Goal: Task Accomplishment & Management: Manage account settings

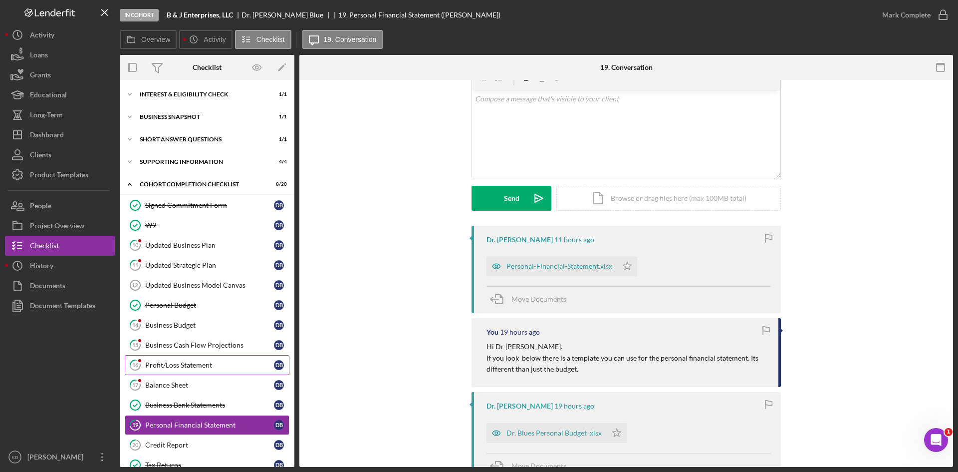
click at [162, 364] on div "Profit/Loss Statement" at bounding box center [209, 365] width 129 height 8
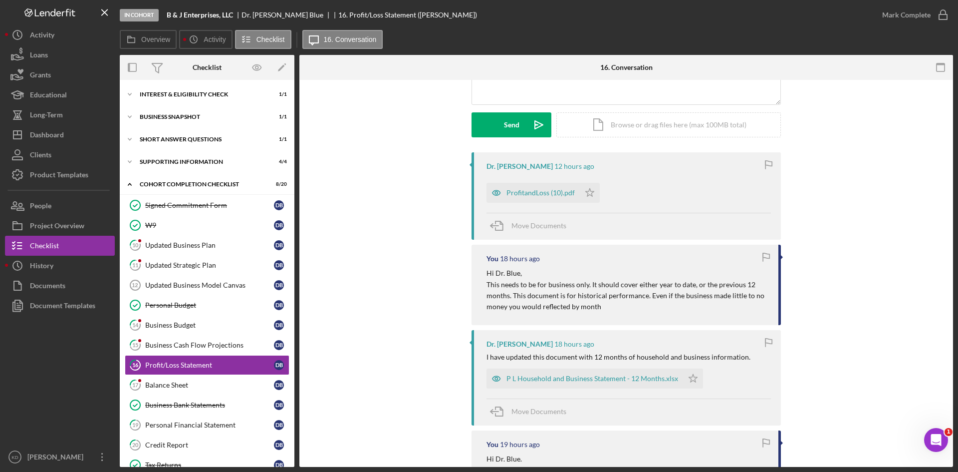
scroll to position [100, 0]
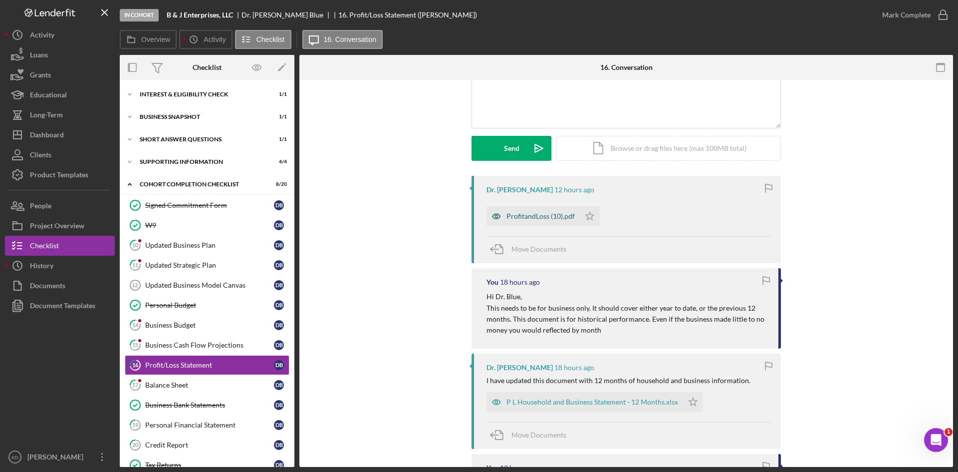
click at [533, 213] on div "ProfitandLoss (10).pdf" at bounding box center [541, 216] width 68 height 8
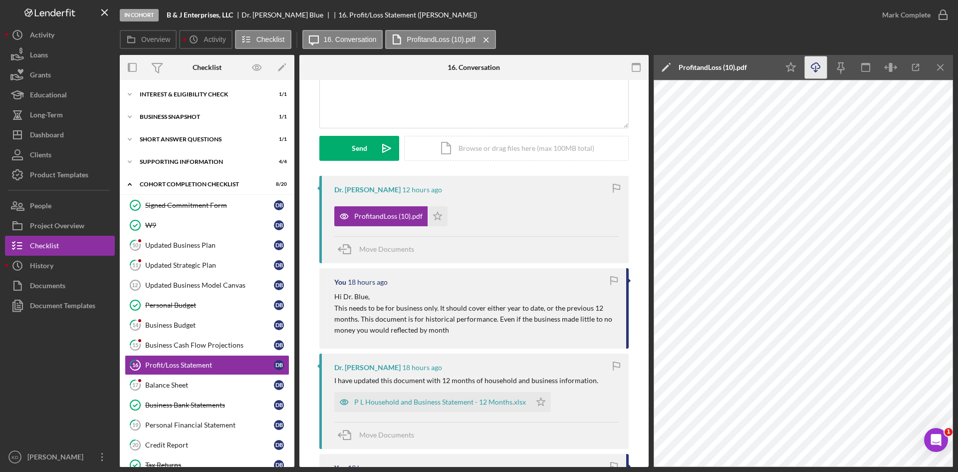
click at [816, 65] on icon "Icon/Download" at bounding box center [816, 67] width 22 height 22
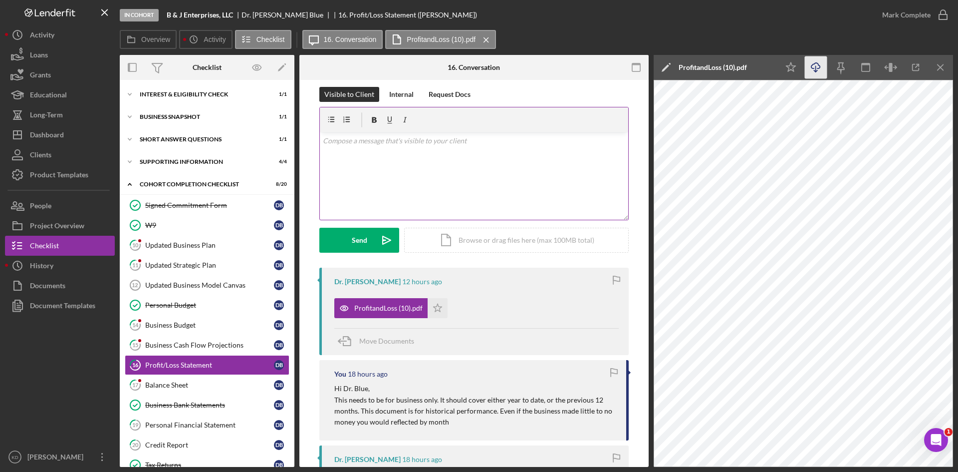
scroll to position [0, 0]
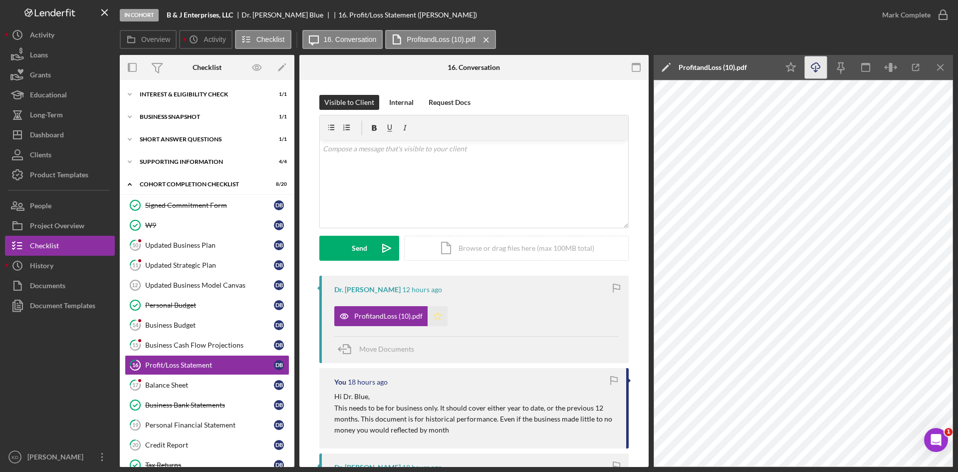
click at [436, 316] on icon "Icon/Star" at bounding box center [438, 316] width 20 height 20
click at [932, 15] on icon "button" at bounding box center [943, 14] width 25 height 25
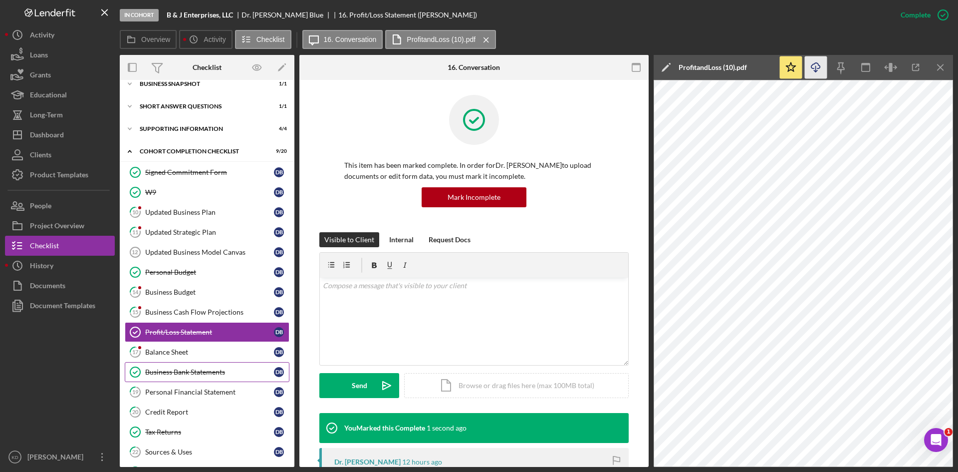
scroll to position [50, 0]
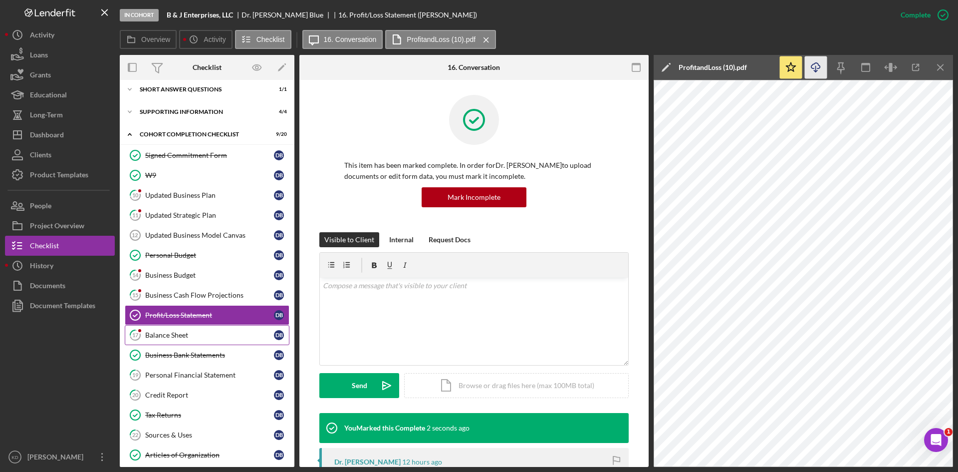
click at [197, 333] on div "Balance Sheet" at bounding box center [209, 335] width 129 height 8
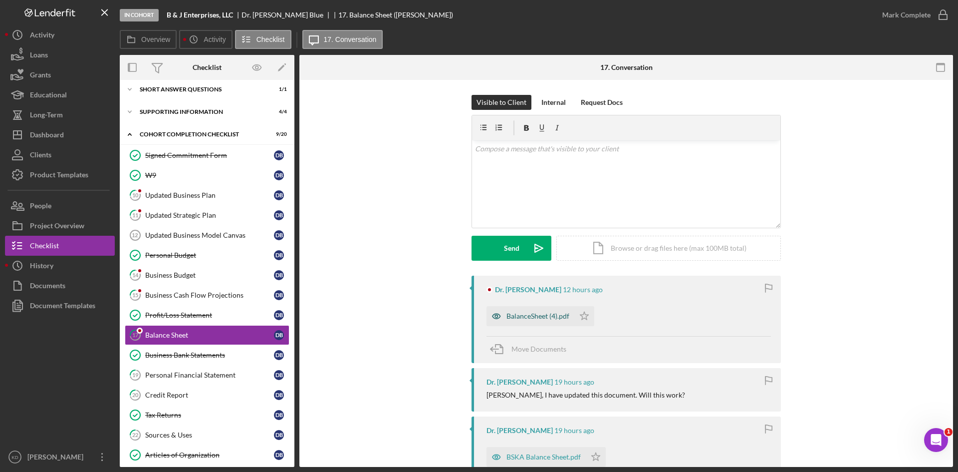
click at [536, 313] on div "BalanceSheet (4).pdf" at bounding box center [538, 316] width 63 height 8
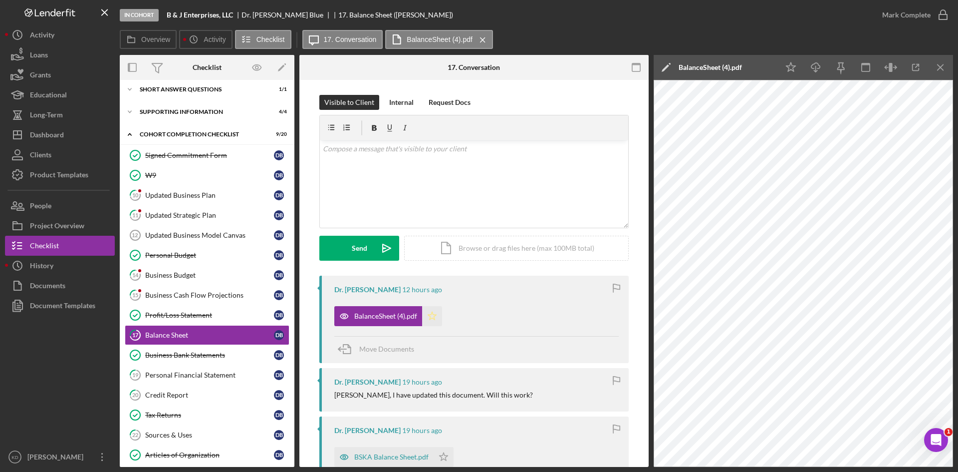
click at [432, 321] on icon "Icon/Star" at bounding box center [432, 316] width 20 height 20
click at [943, 18] on icon "button" at bounding box center [943, 14] width 25 height 25
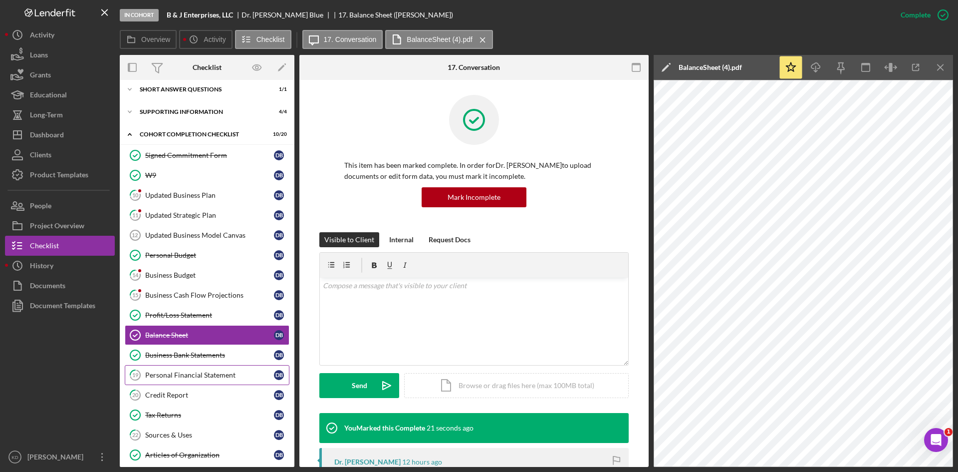
click at [206, 376] on div "Personal Financial Statement" at bounding box center [209, 375] width 129 height 8
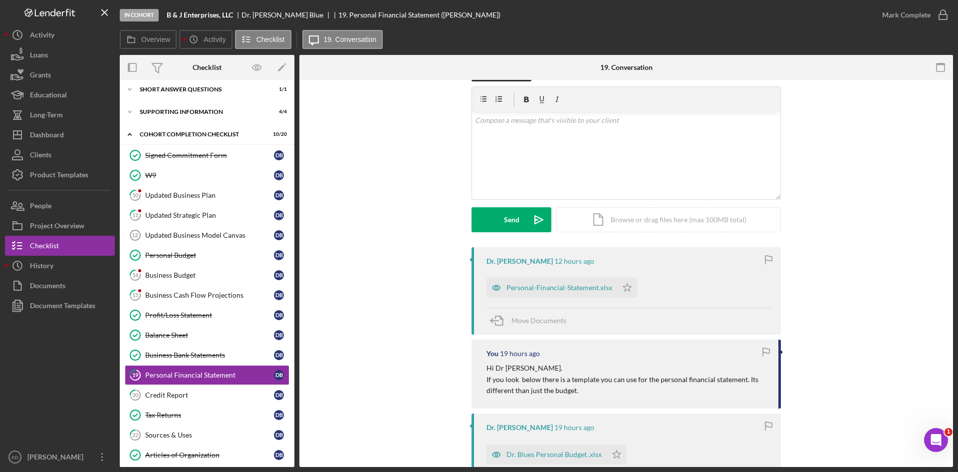
scroll to position [50, 0]
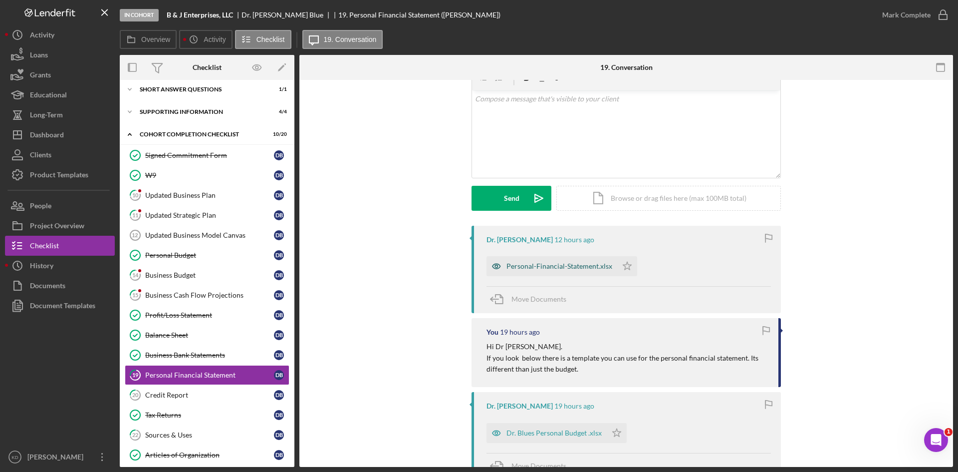
click at [527, 271] on div "Personal-Financial-Statement.xlsx" at bounding box center [552, 266] width 131 height 20
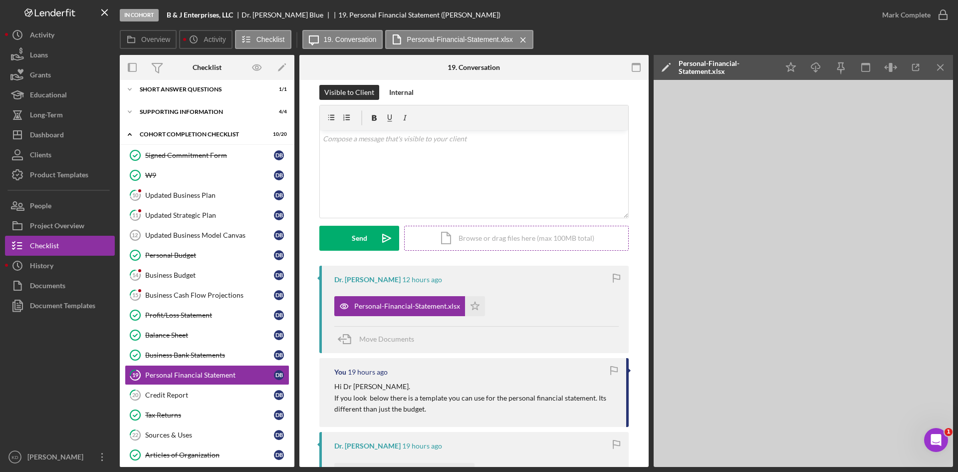
scroll to position [0, 0]
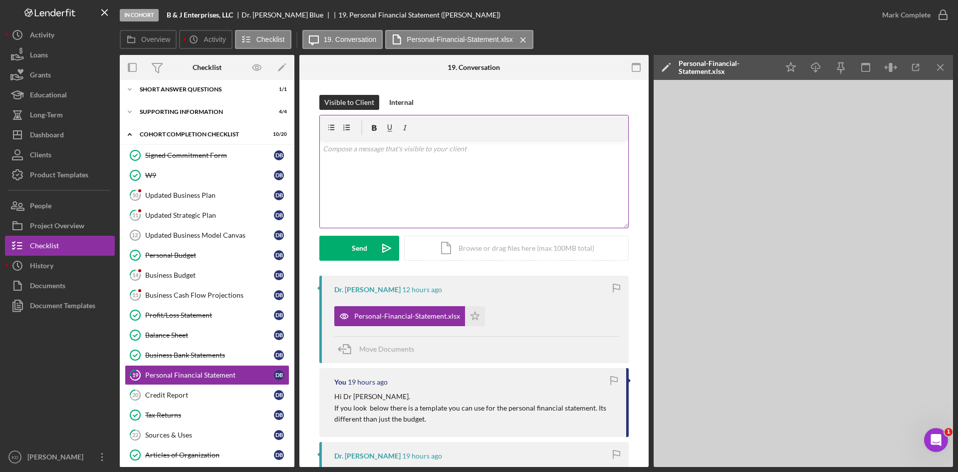
click at [481, 186] on div "v Color teal Color pink Remove color Add row above Add row below Add column bef…" at bounding box center [474, 183] width 308 height 87
click at [374, 248] on icon "Icon/icon-invite-send" at bounding box center [386, 248] width 25 height 25
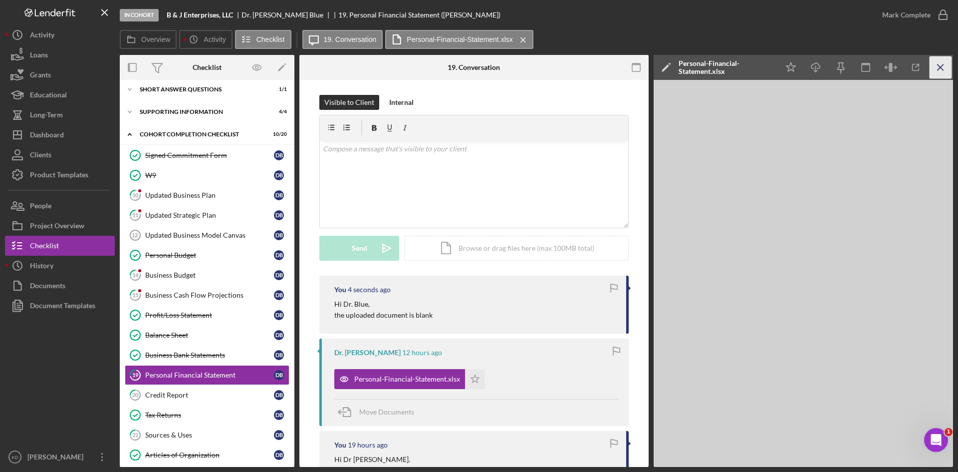
click at [948, 65] on icon "Icon/Menu Close" at bounding box center [941, 67] width 22 height 22
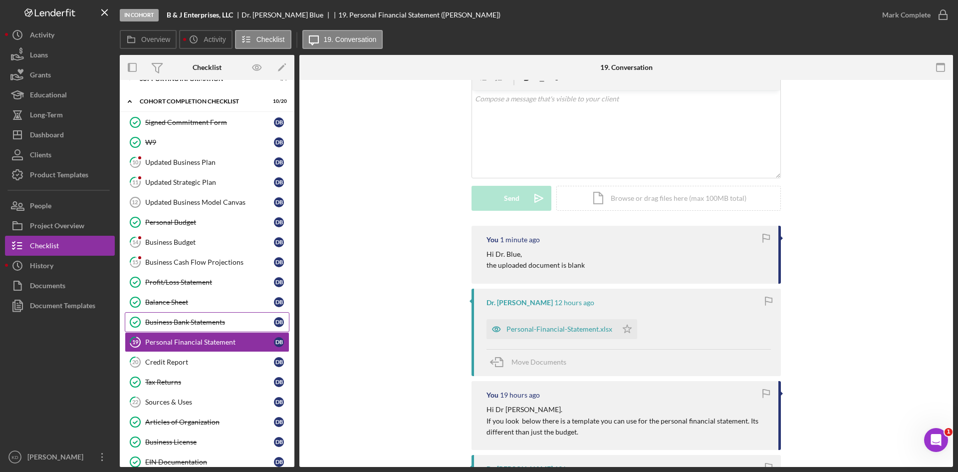
scroll to position [100, 0]
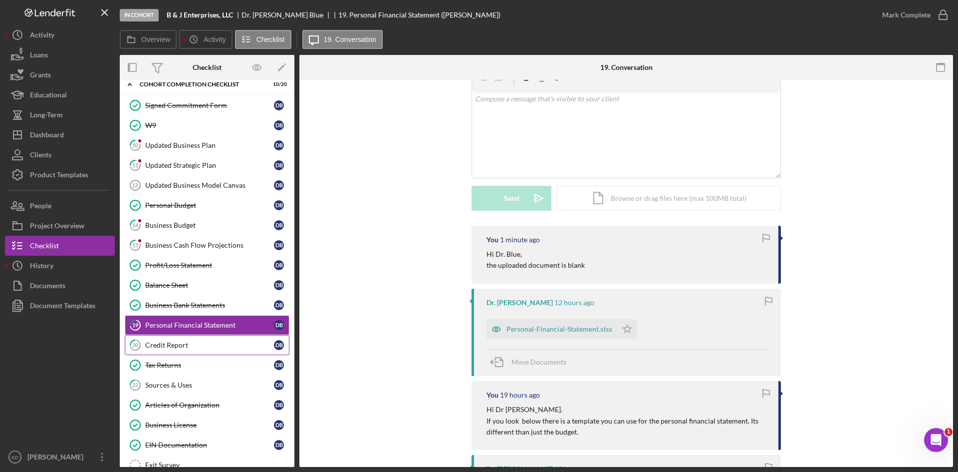
click at [145, 347] on div "Credit Report" at bounding box center [209, 345] width 129 height 8
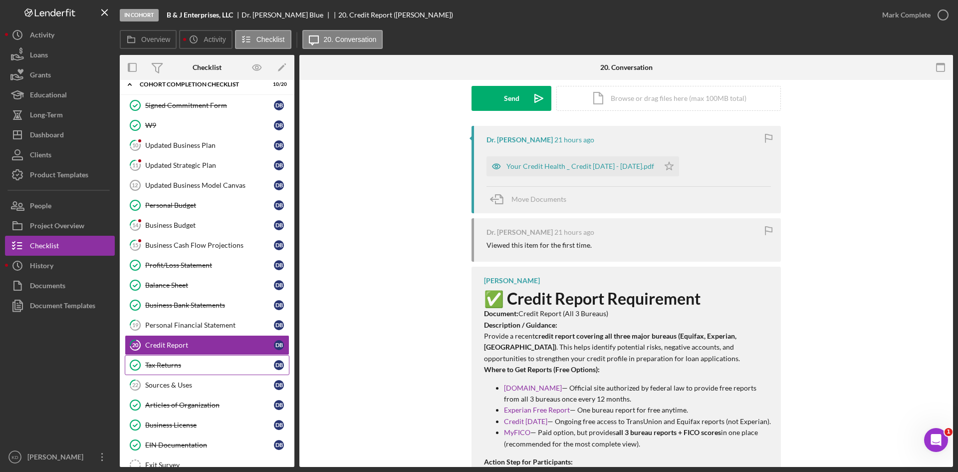
scroll to position [138, 0]
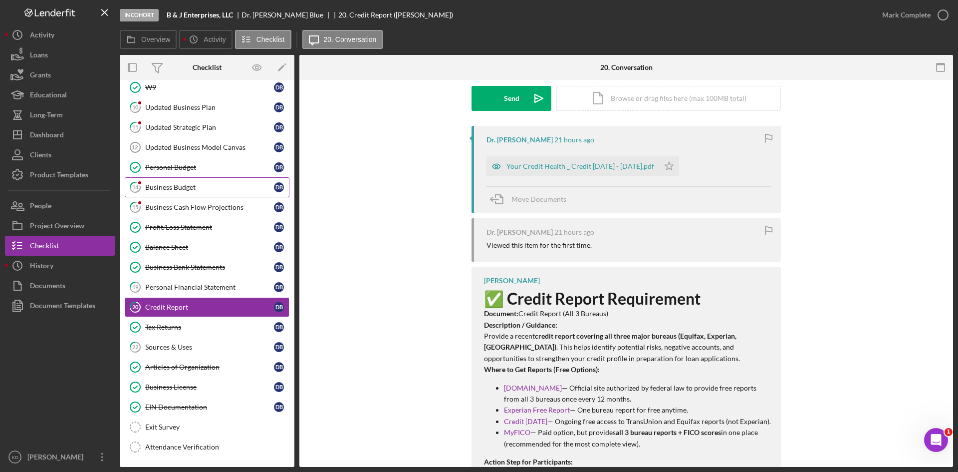
click at [185, 183] on div "Business Budget" at bounding box center [209, 187] width 129 height 8
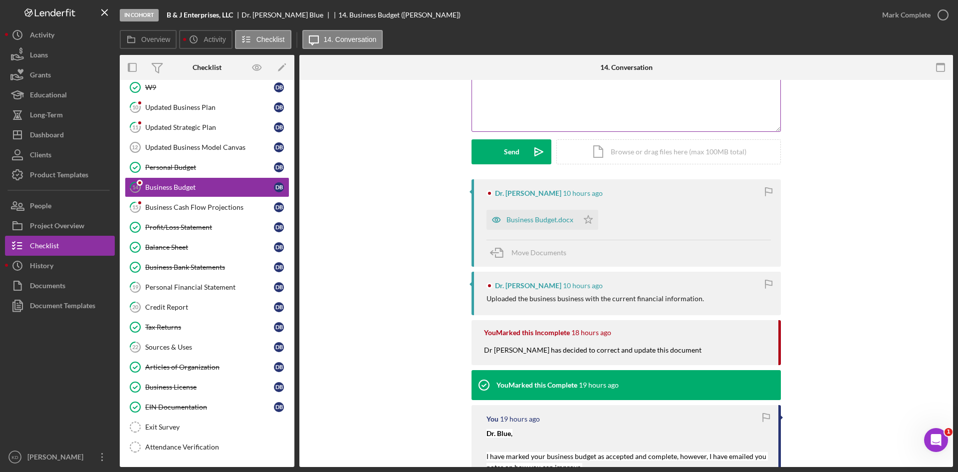
scroll to position [100, 0]
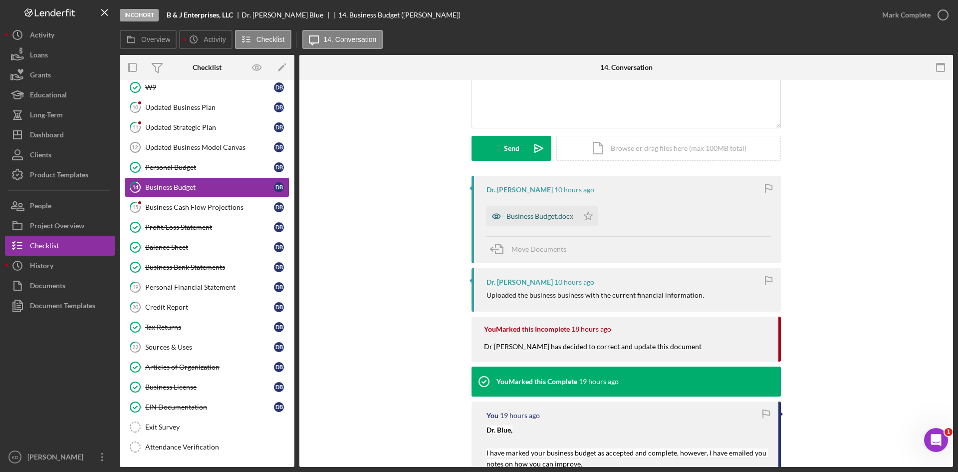
click at [527, 212] on div "Business Budget.docx" at bounding box center [540, 216] width 67 height 8
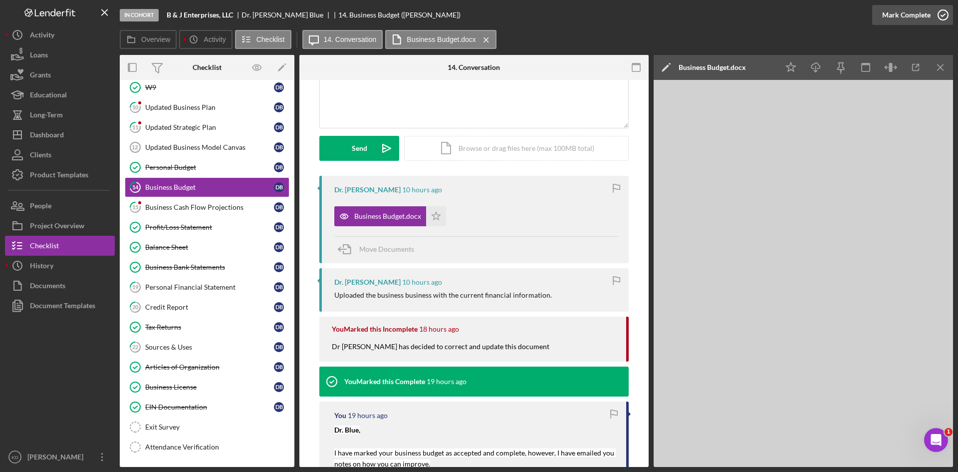
click at [944, 17] on icon "button" at bounding box center [943, 14] width 25 height 25
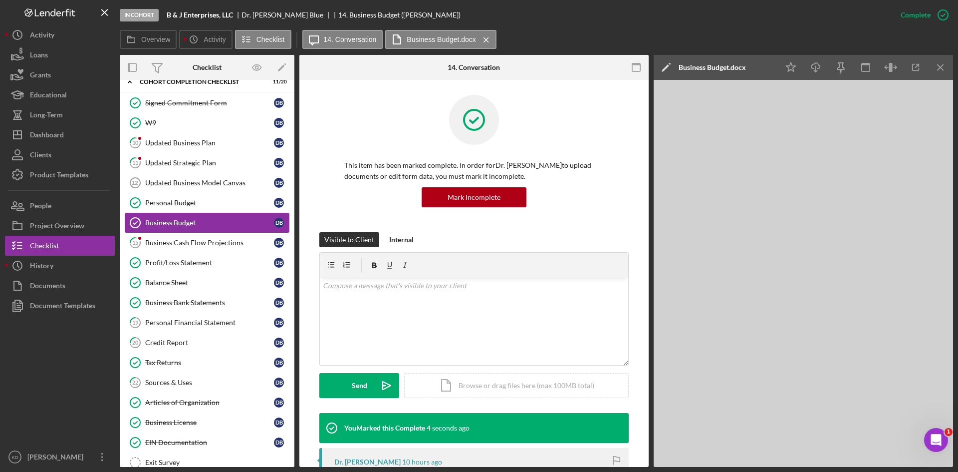
scroll to position [88, 0]
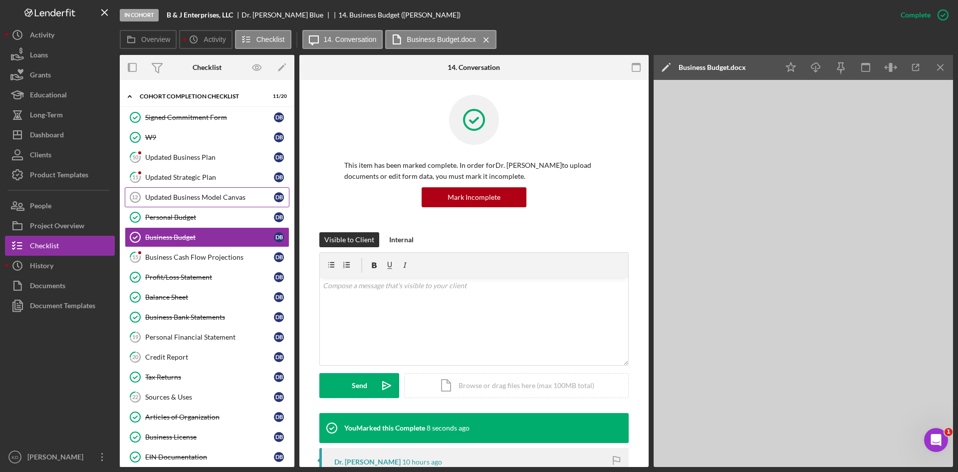
click at [170, 194] on div "Updated Business Model Canvas" at bounding box center [209, 197] width 129 height 8
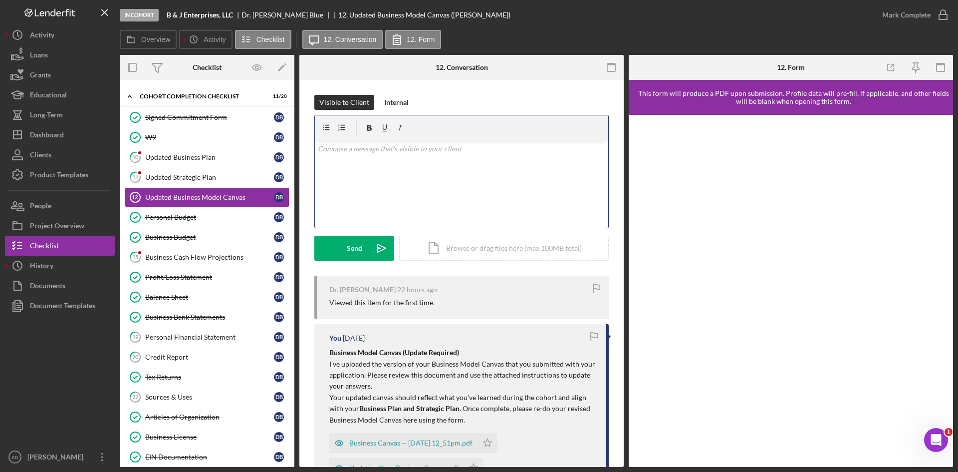
click at [423, 180] on div "v Color teal Color pink Remove color Add row above Add row below Add column bef…" at bounding box center [461, 183] width 293 height 87
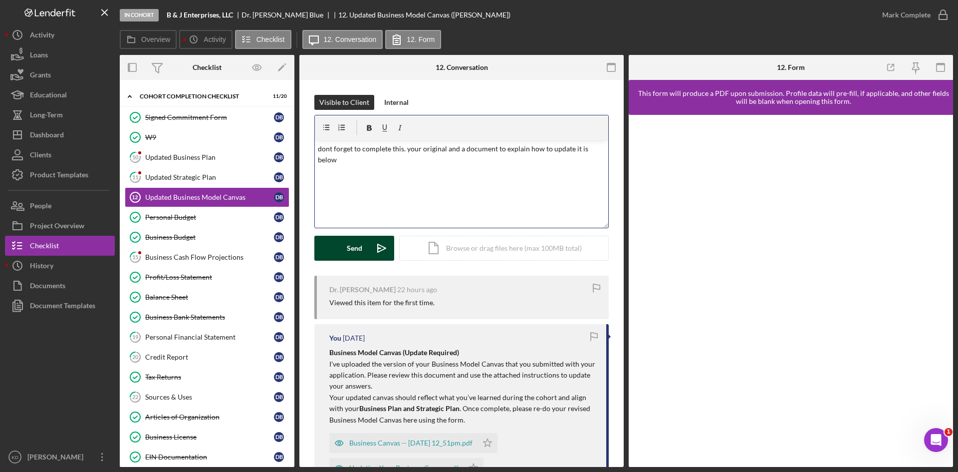
click at [357, 244] on div "Send" at bounding box center [354, 248] width 15 height 25
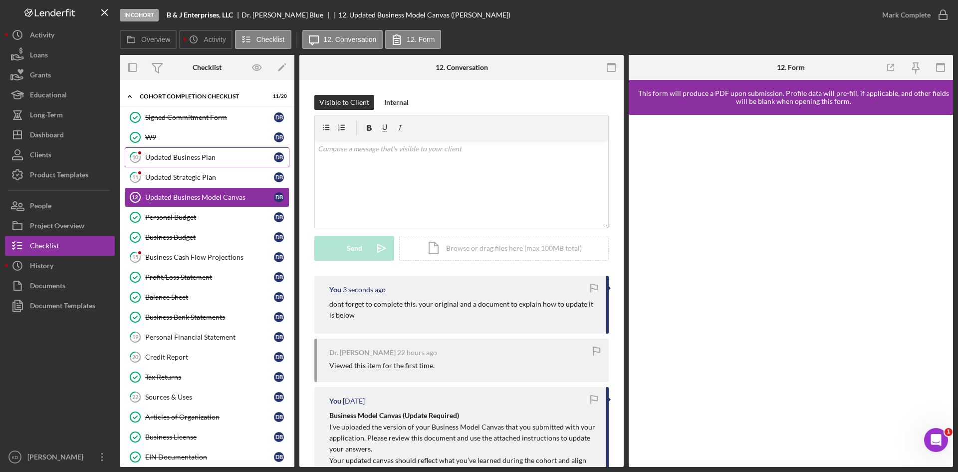
click at [185, 156] on div "Updated Business Plan" at bounding box center [209, 157] width 129 height 8
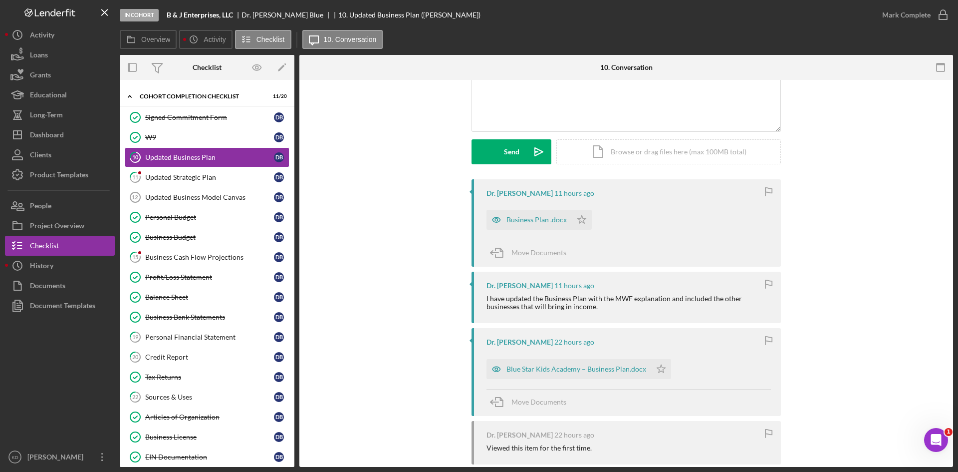
scroll to position [100, 0]
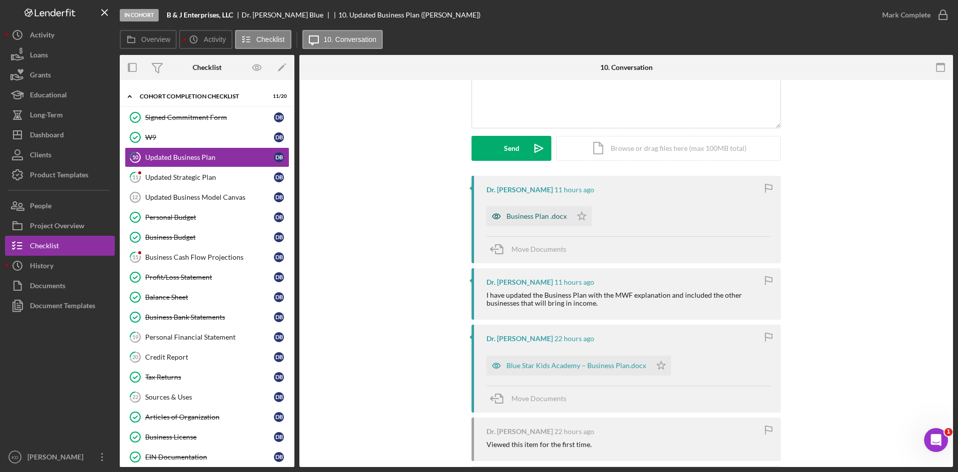
click at [534, 220] on div "Business Plan .docx" at bounding box center [537, 216] width 60 height 8
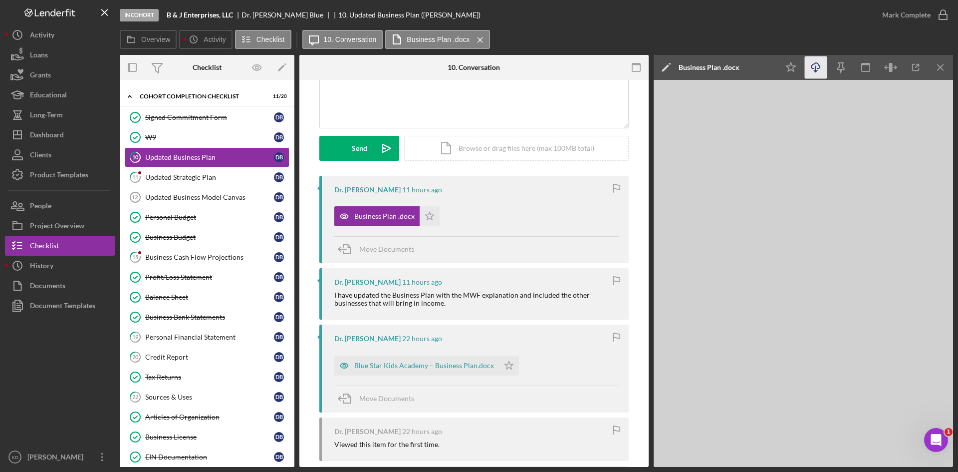
click at [820, 70] on icon "Icon/Download" at bounding box center [816, 67] width 22 height 22
click at [196, 344] on link "19 Personal Financial Statement D B" at bounding box center [207, 337] width 165 height 20
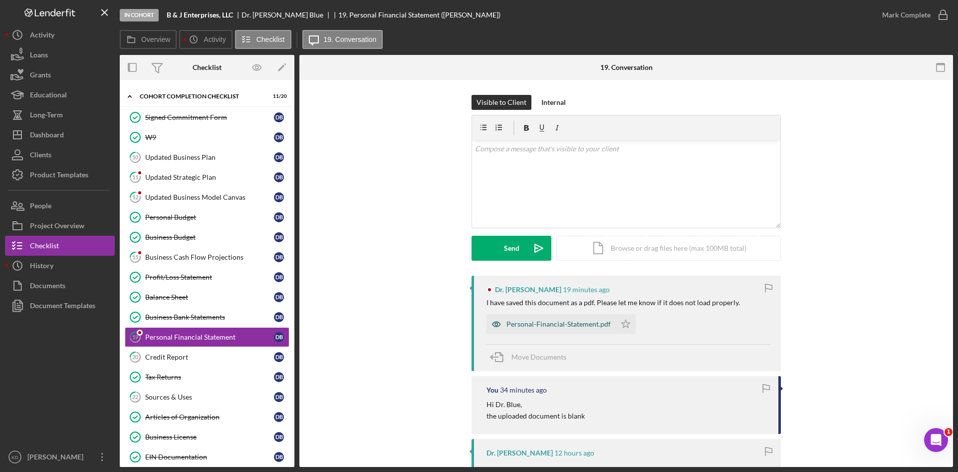
click at [528, 324] on div "Personal-Financial-Statement.pdf" at bounding box center [559, 324] width 104 height 8
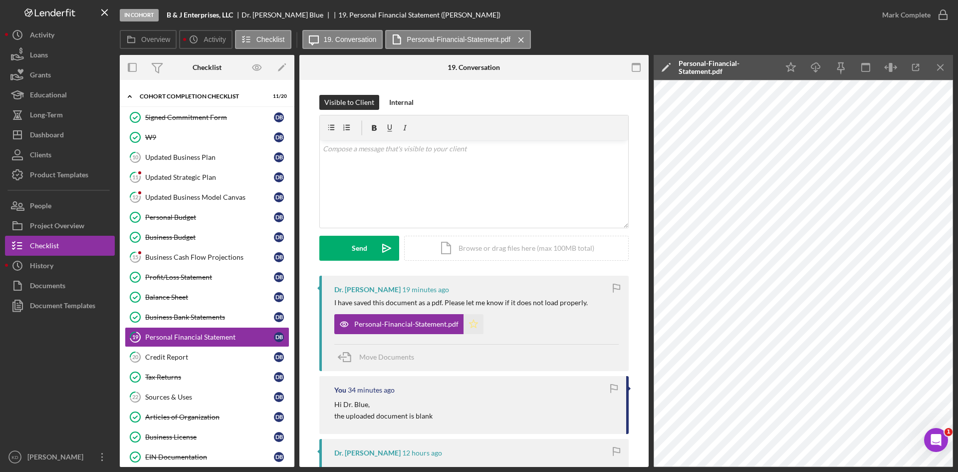
click at [471, 319] on icon "Icon/Star" at bounding box center [474, 324] width 20 height 20
click at [929, 14] on button "Mark Complete" at bounding box center [912, 15] width 81 height 20
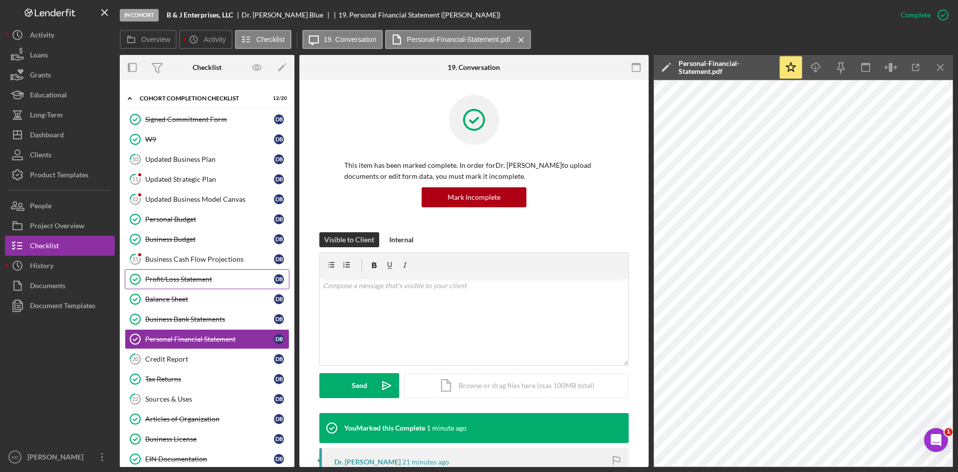
scroll to position [38, 0]
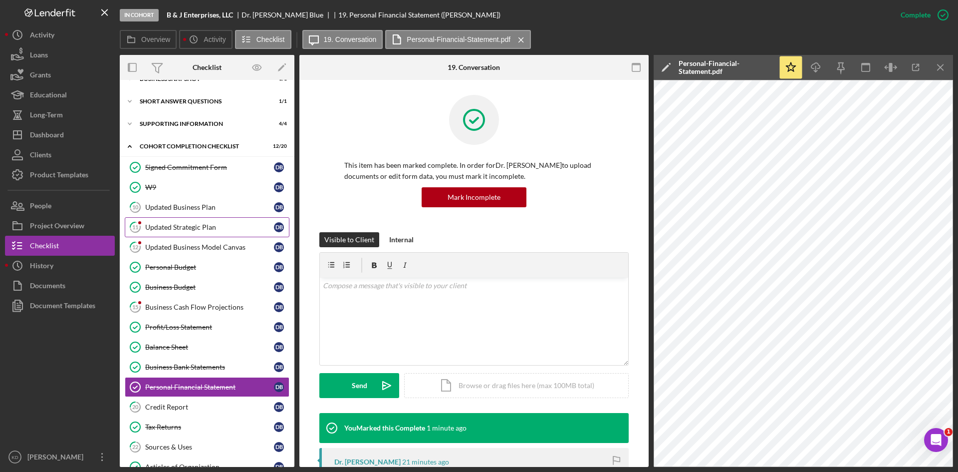
click at [191, 225] on div "Updated Strategic Plan" at bounding box center [209, 227] width 129 height 8
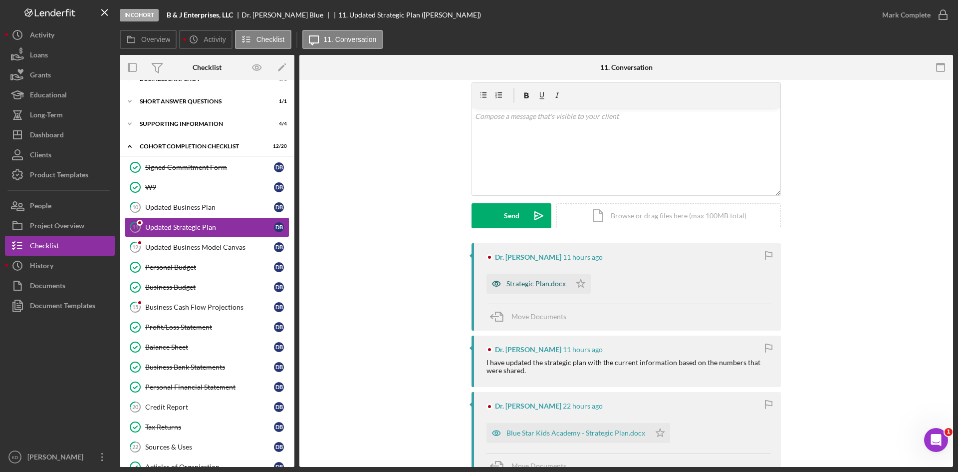
scroll to position [50, 0]
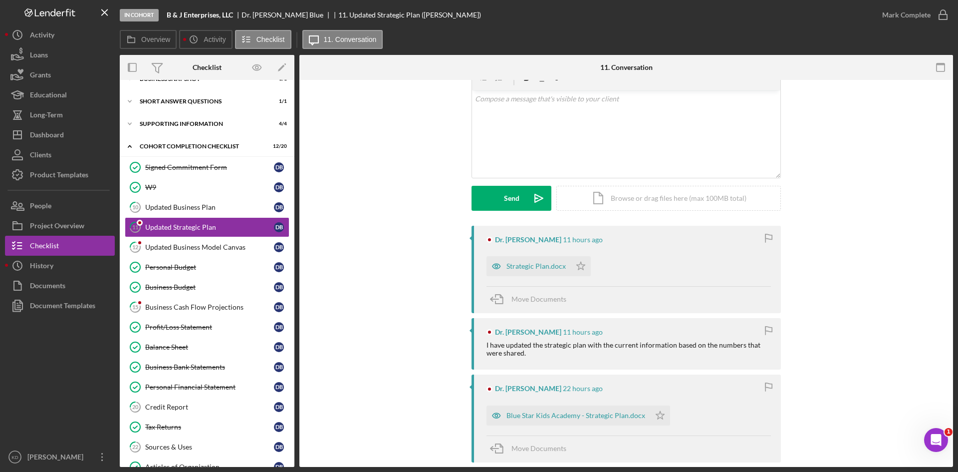
click at [505, 266] on icon "button" at bounding box center [497, 266] width 20 height 20
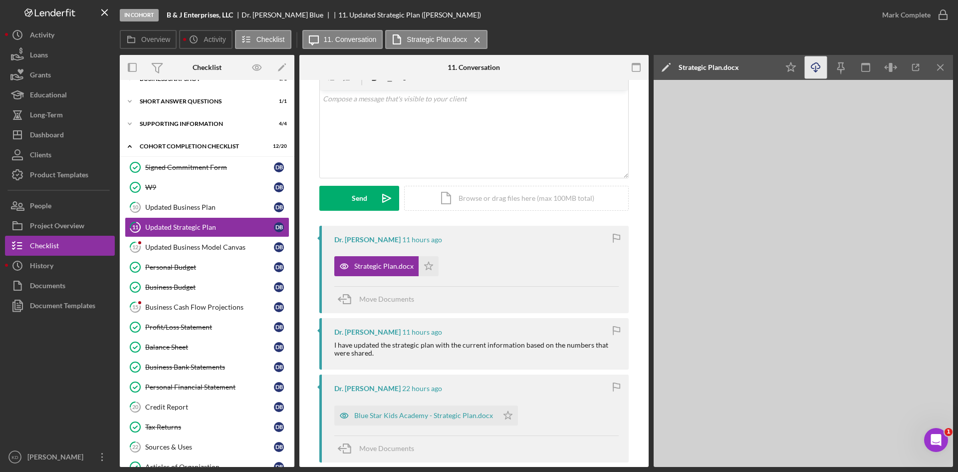
click at [815, 68] on icon "Icon/Download" at bounding box center [816, 67] width 22 height 22
